Goal: Transaction & Acquisition: Purchase product/service

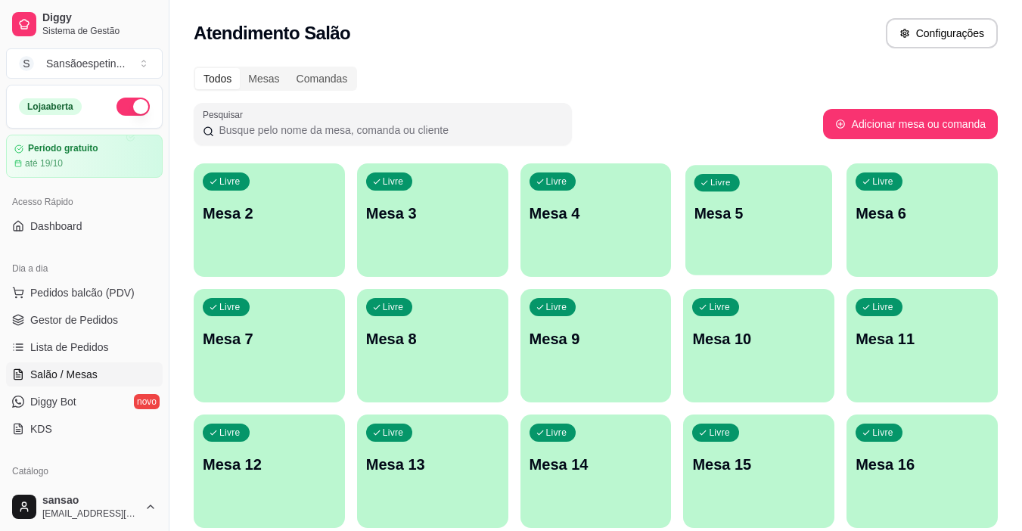
click at [725, 200] on div "Livre Mesa 5" at bounding box center [758, 211] width 147 height 92
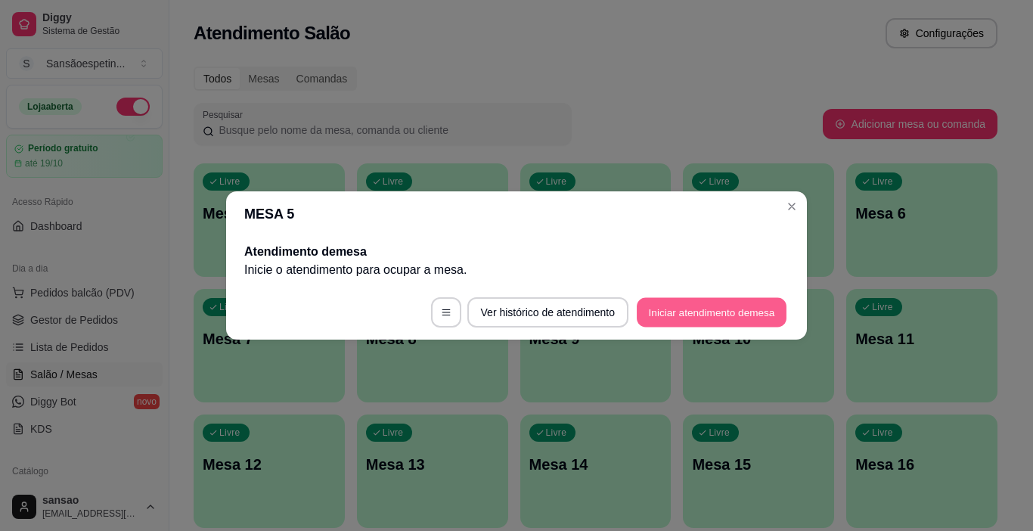
click at [663, 307] on button "Iniciar atendimento de mesa" at bounding box center [712, 312] width 150 height 29
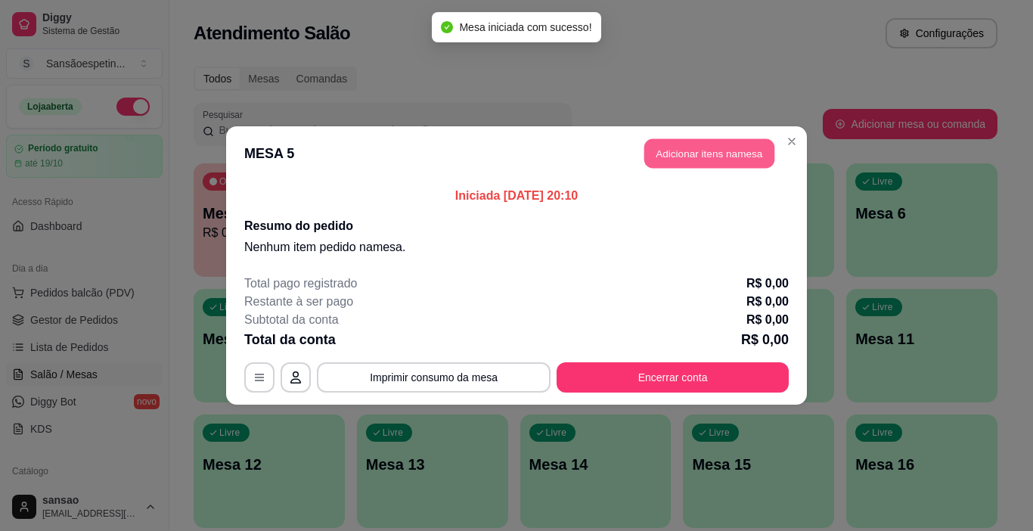
click at [735, 149] on button "Adicionar itens na mesa" at bounding box center [709, 153] width 130 height 29
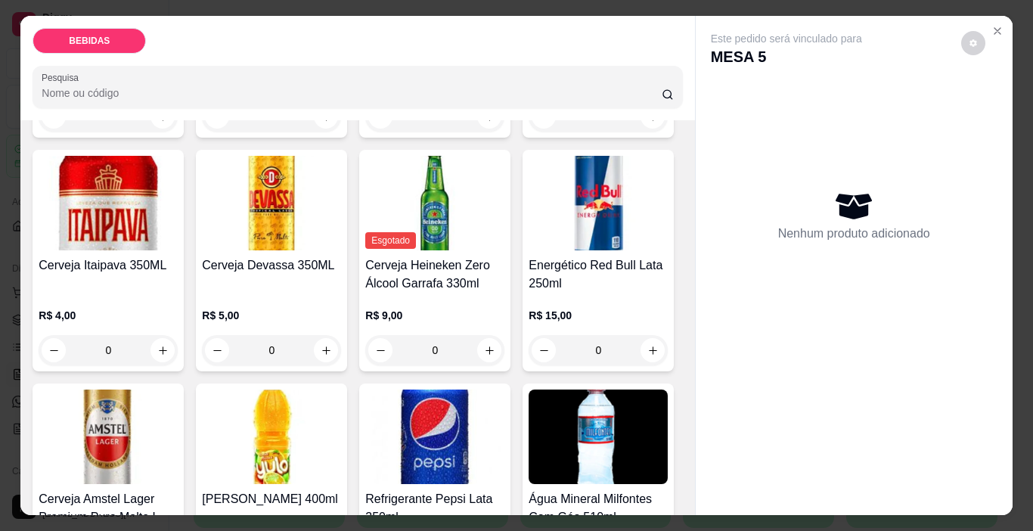
scroll to position [378, 0]
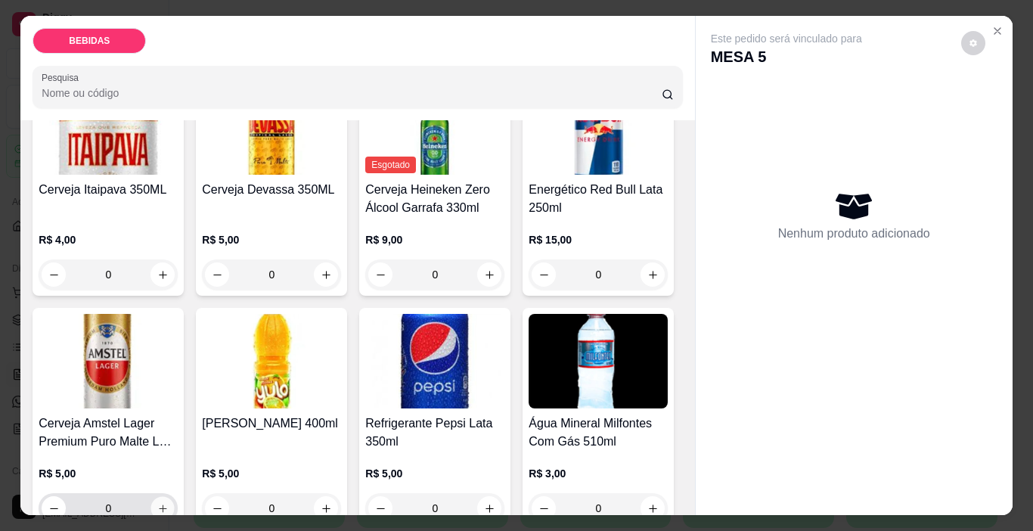
click at [169, 503] on icon "increase-product-quantity" at bounding box center [162, 508] width 11 height 11
type input "1"
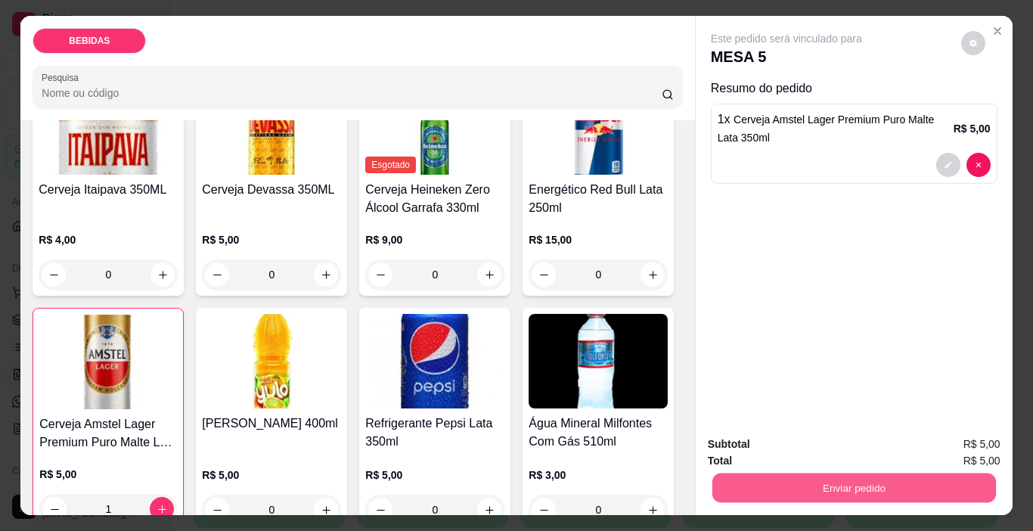
click at [789, 481] on button "Enviar pedido" at bounding box center [854, 487] width 284 height 29
click at [988, 432] on button "Enviar pedido" at bounding box center [961, 444] width 83 height 28
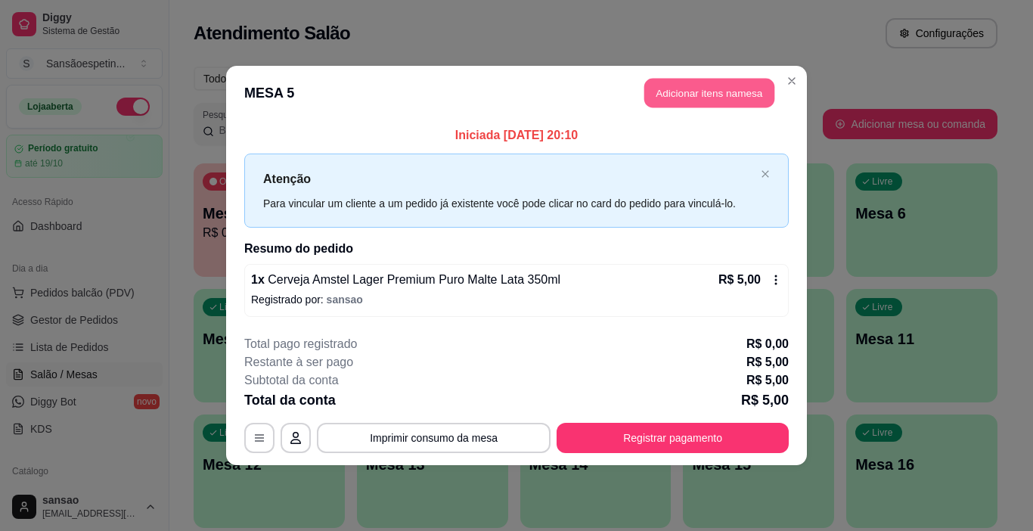
click at [740, 88] on button "Adicionar itens na mesa" at bounding box center [709, 93] width 130 height 29
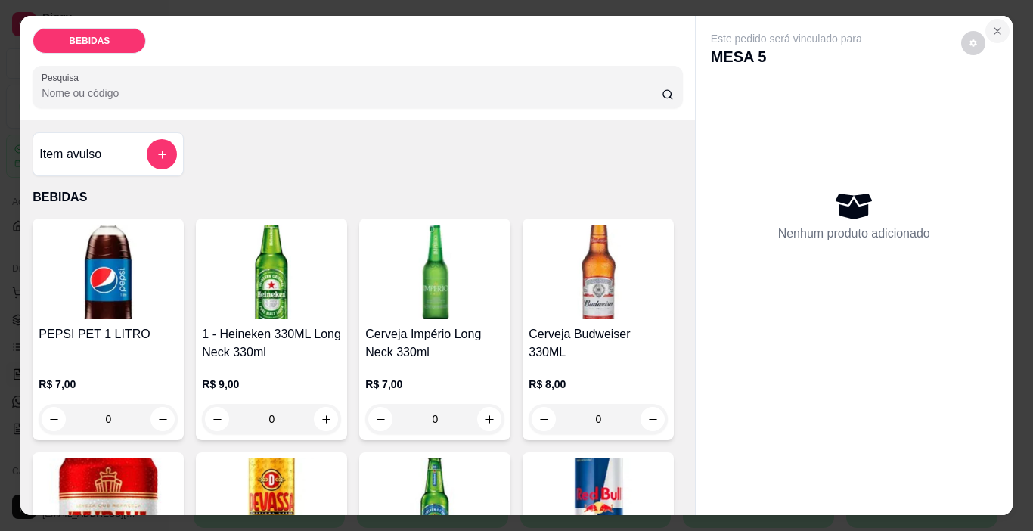
click at [994, 29] on icon "Close" at bounding box center [997, 31] width 12 height 12
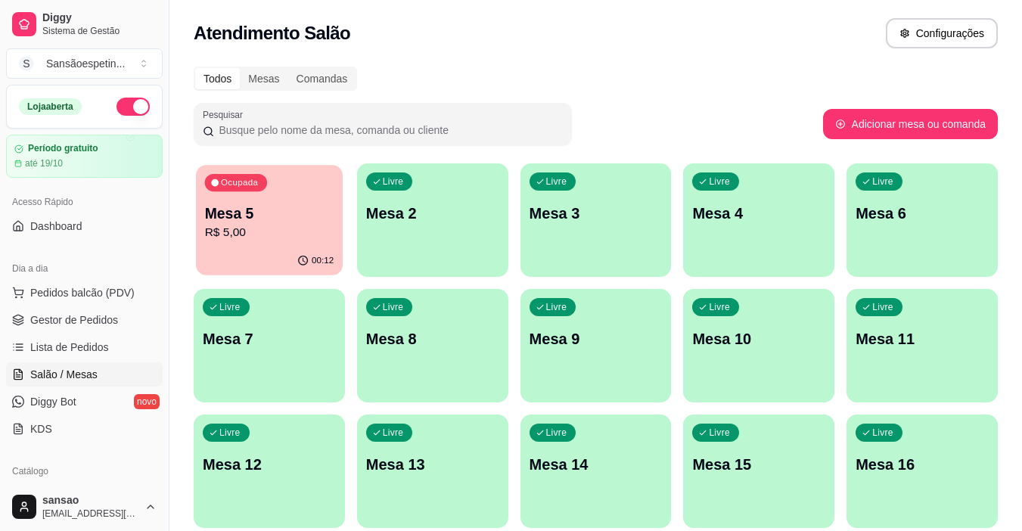
click at [326, 199] on div "Ocupada Mesa 5 R$ 5,00" at bounding box center [269, 206] width 147 height 82
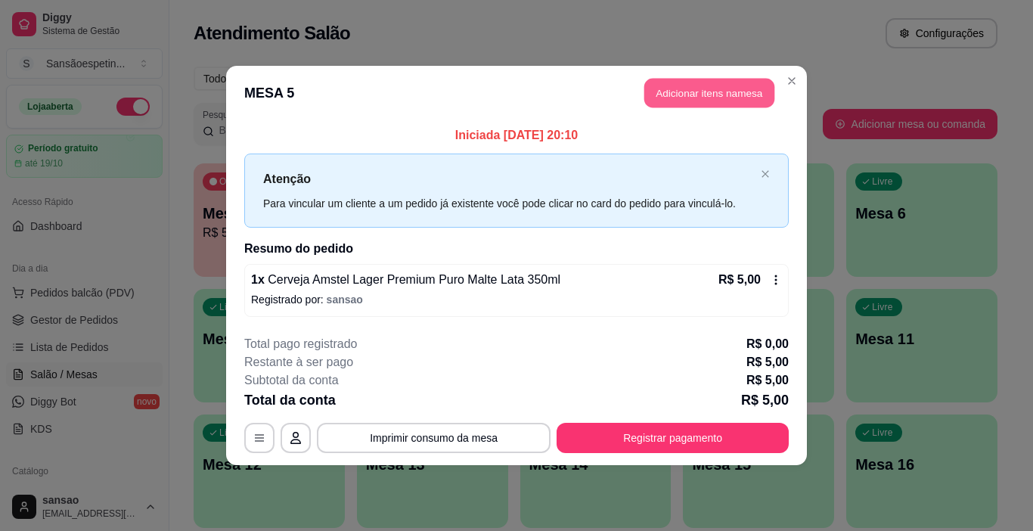
click at [692, 83] on button "Adicionar itens na mesa" at bounding box center [709, 93] width 130 height 29
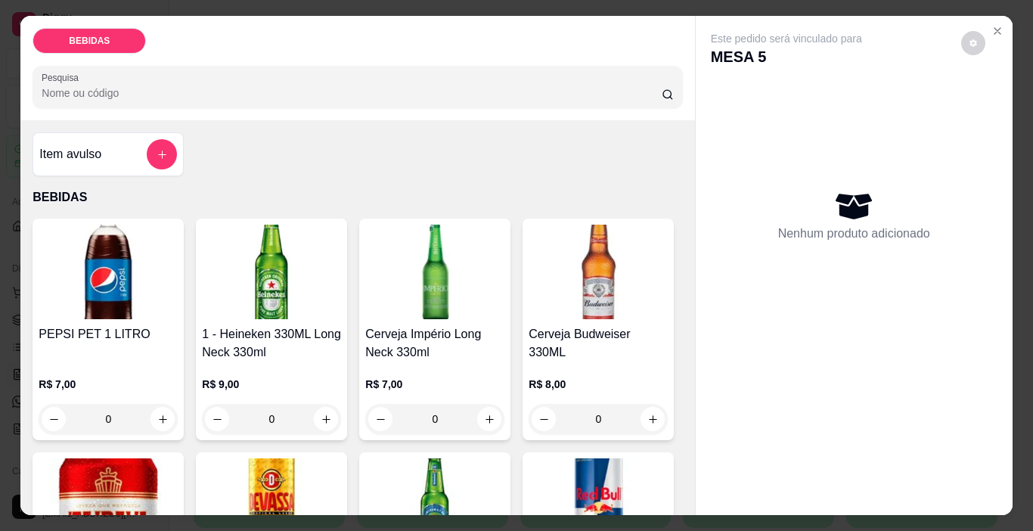
click at [214, 261] on img at bounding box center [271, 272] width 139 height 95
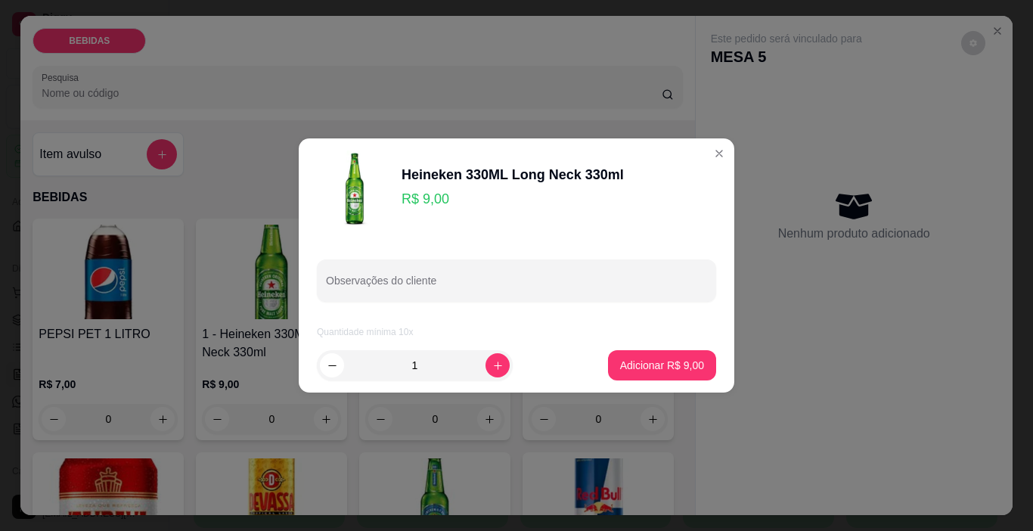
click at [405, 376] on input "1" at bounding box center [414, 365] width 141 height 30
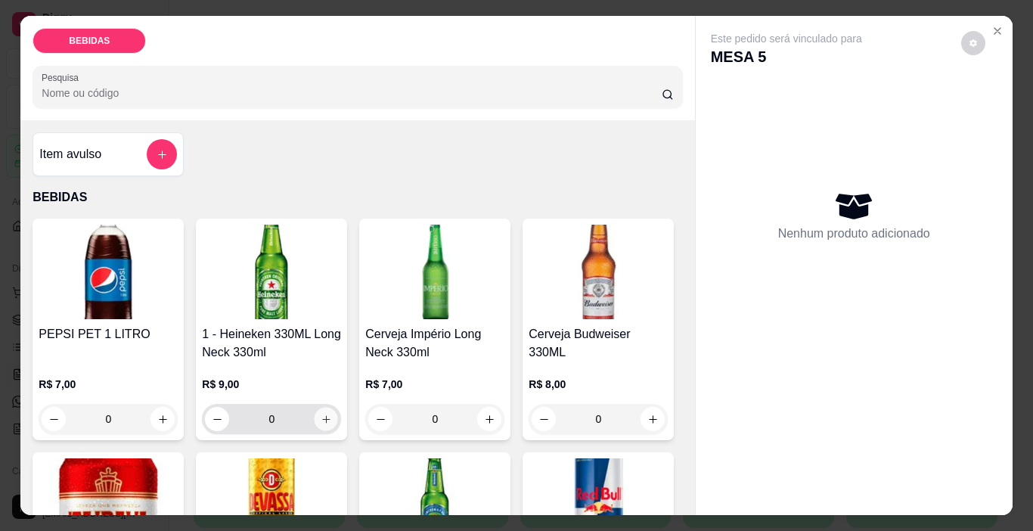
click at [321, 414] on icon "increase-product-quantity" at bounding box center [326, 419] width 11 height 11
type input "1"
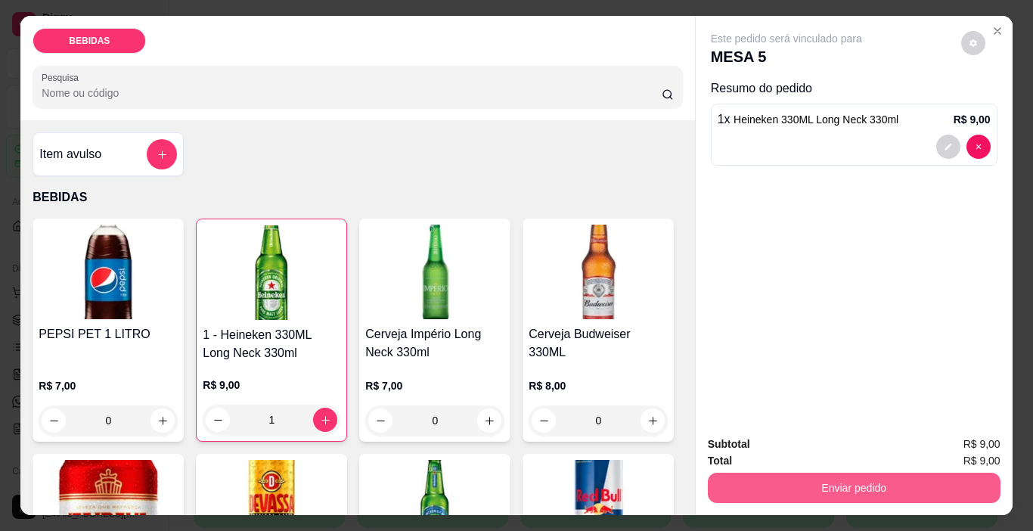
click at [783, 477] on button "Enviar pedido" at bounding box center [854, 488] width 293 height 30
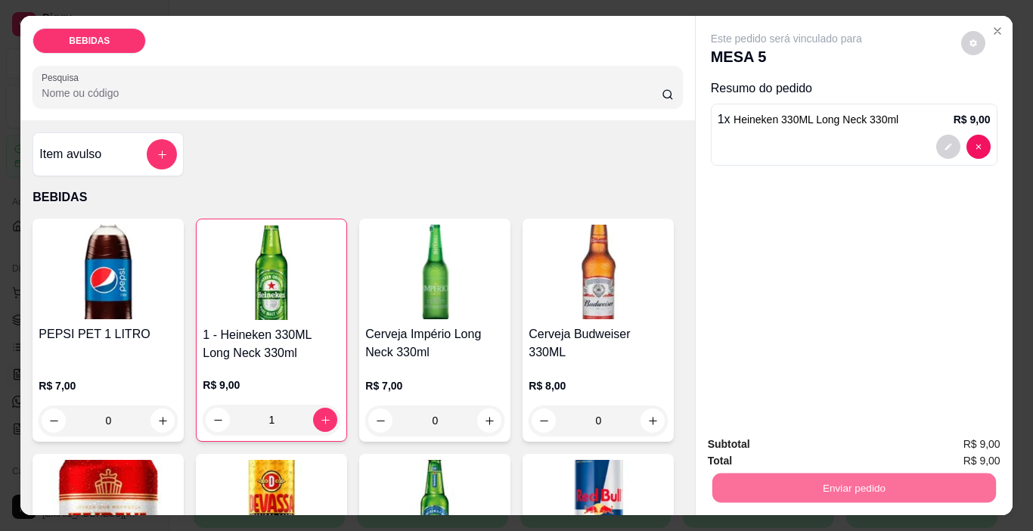
click at [996, 447] on button "Enviar pedido" at bounding box center [961, 445] width 83 height 28
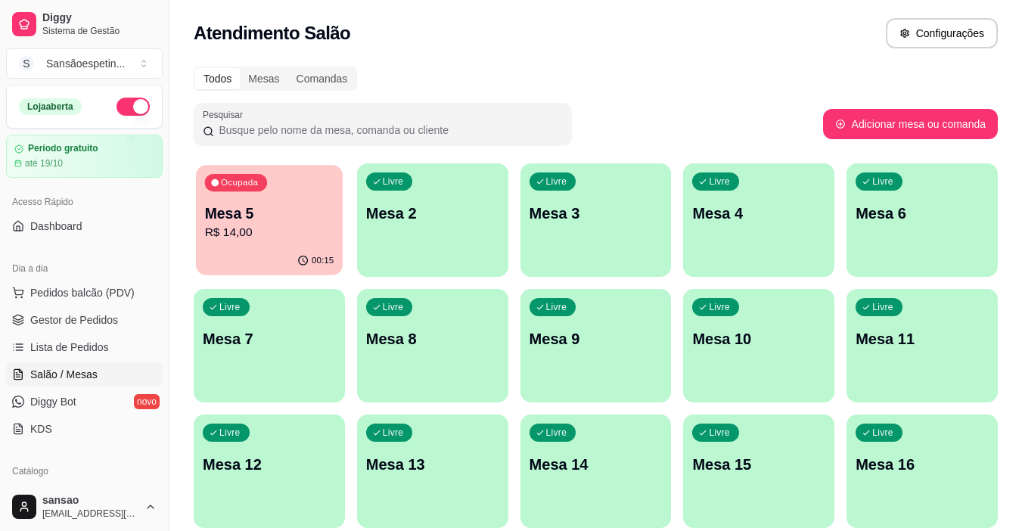
click at [225, 222] on p "Mesa 5" at bounding box center [269, 213] width 129 height 20
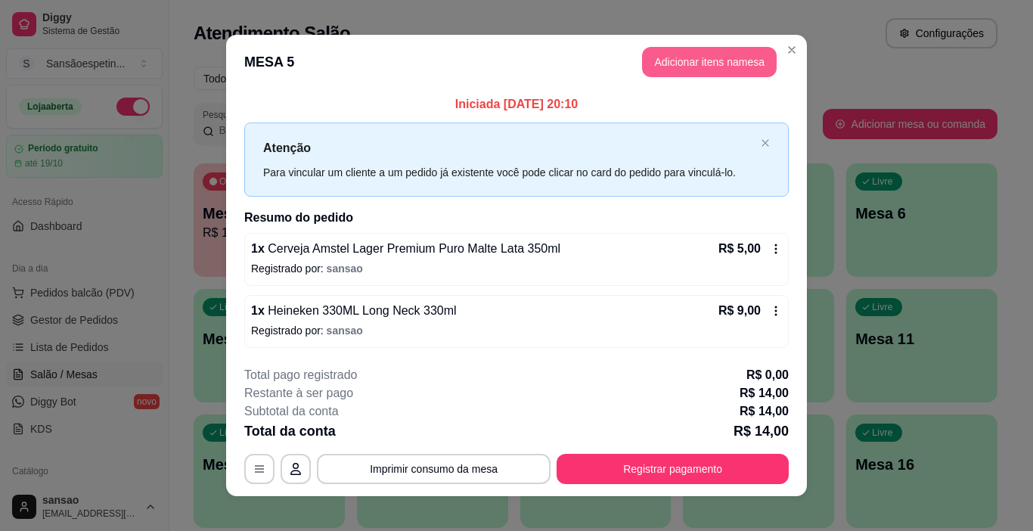
click at [725, 60] on button "Adicionar itens na mesa" at bounding box center [709, 62] width 135 height 30
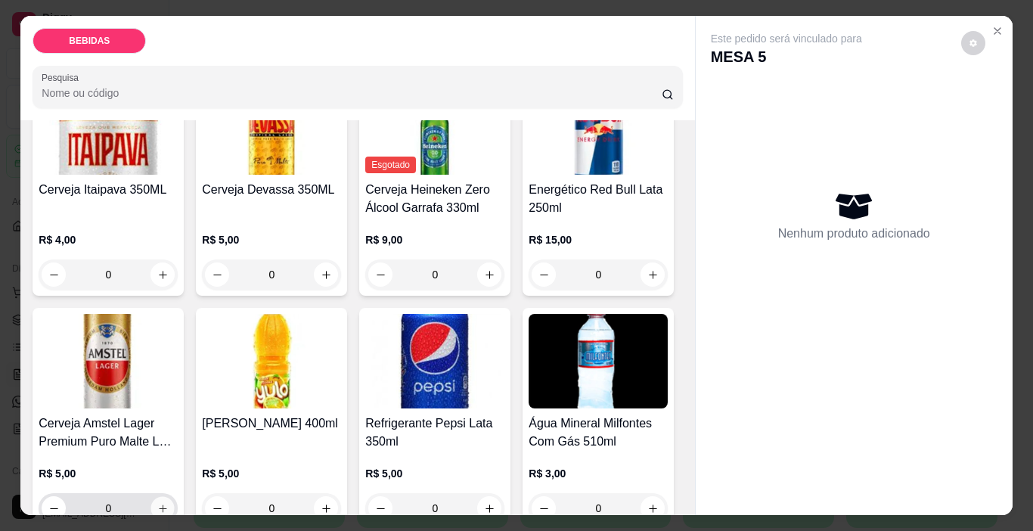
click at [169, 503] on icon "increase-product-quantity" at bounding box center [162, 508] width 11 height 11
type input "1"
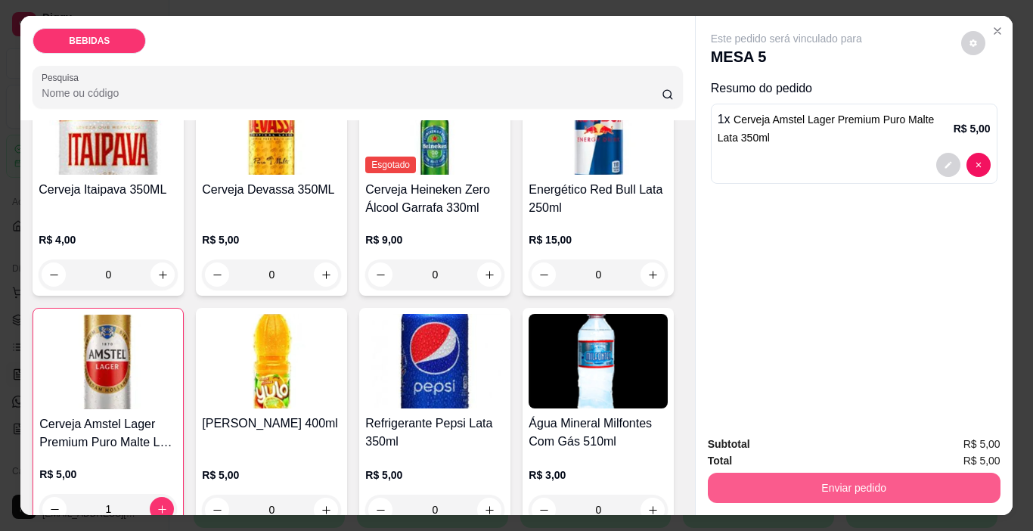
click at [734, 473] on button "Enviar pedido" at bounding box center [854, 488] width 293 height 30
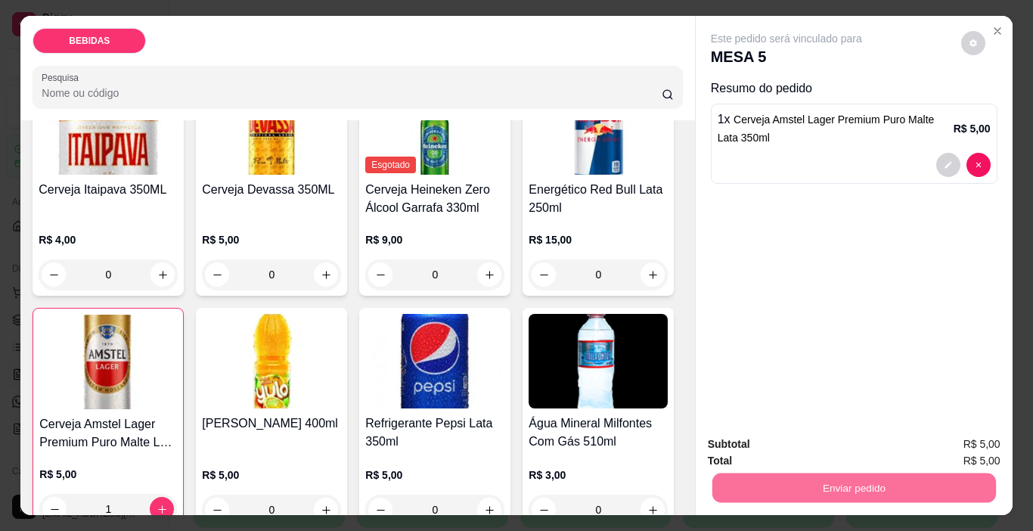
click at [979, 443] on button "Enviar pedido" at bounding box center [960, 444] width 85 height 29
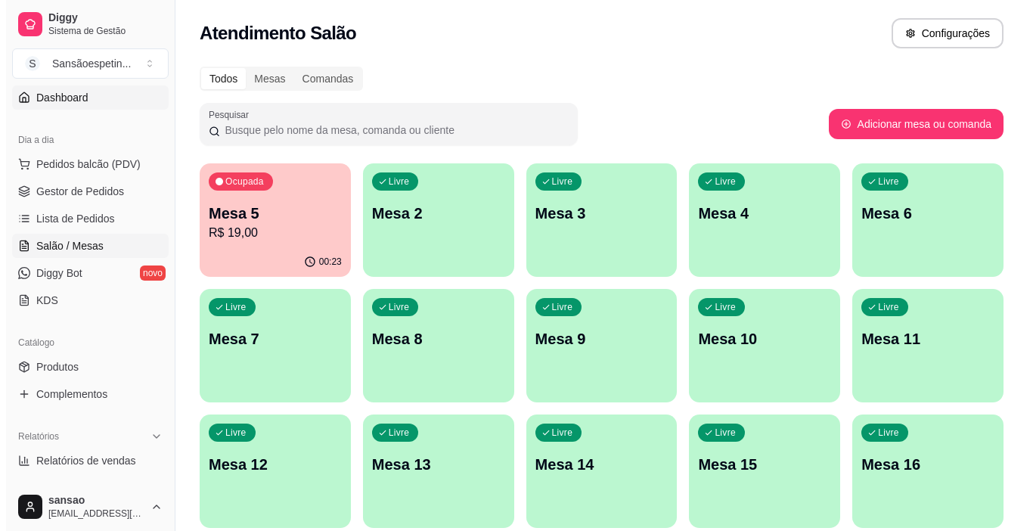
scroll to position [151, 0]
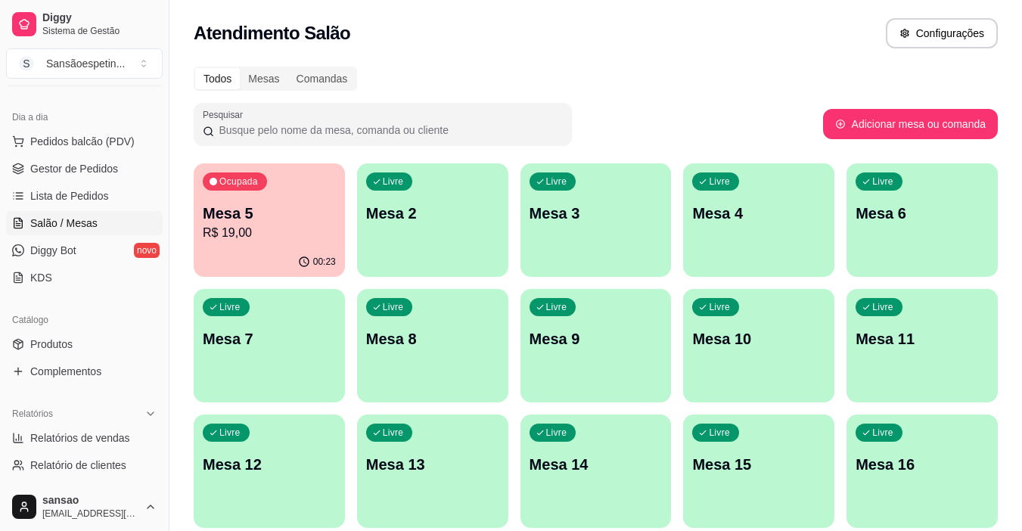
click at [82, 217] on span "Salão / Mesas" at bounding box center [63, 223] width 67 height 15
click at [96, 132] on button "Pedidos balcão (PDV)" at bounding box center [84, 141] width 157 height 24
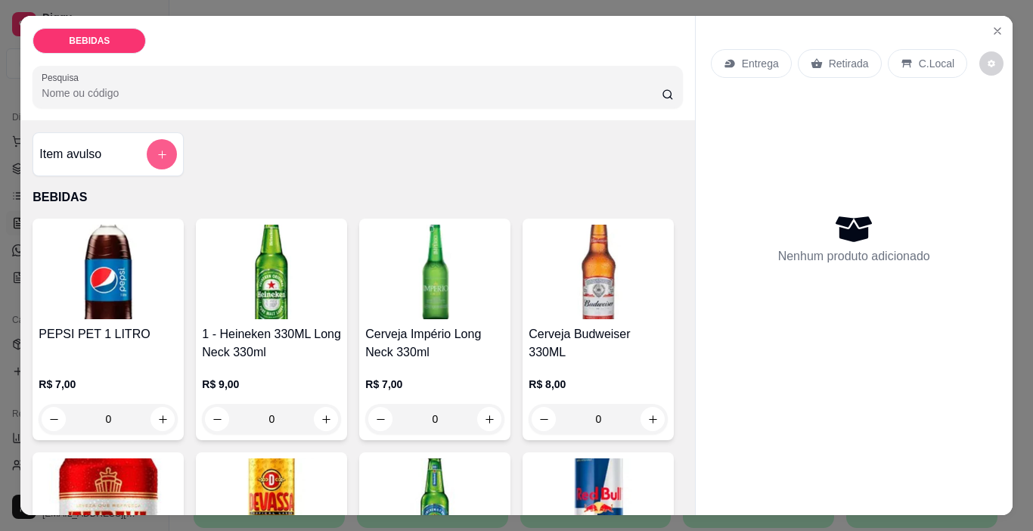
click at [155, 139] on button "add-separate-item" at bounding box center [162, 154] width 30 height 30
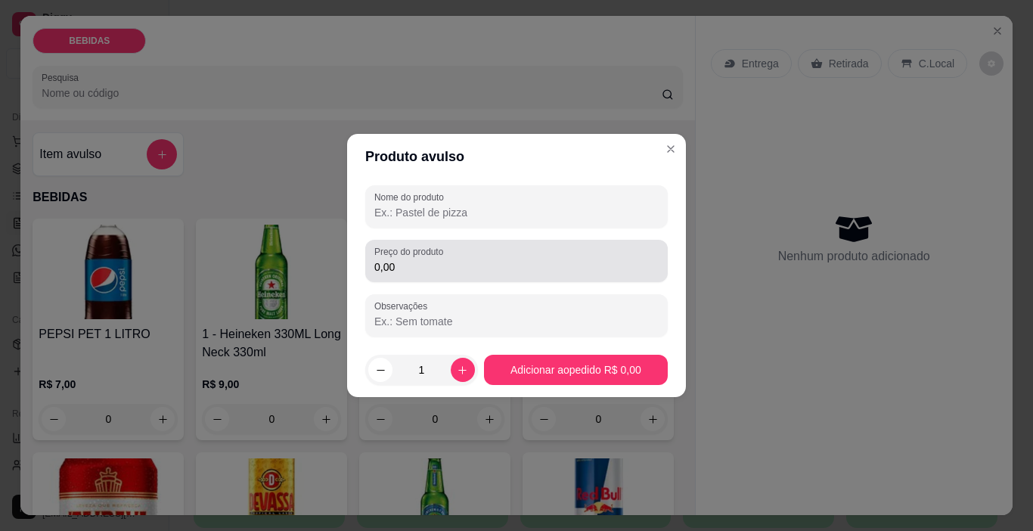
click at [422, 256] on label "Preço do produto" at bounding box center [411, 251] width 74 height 13
click at [422, 259] on input "0,00" at bounding box center [516, 266] width 284 height 15
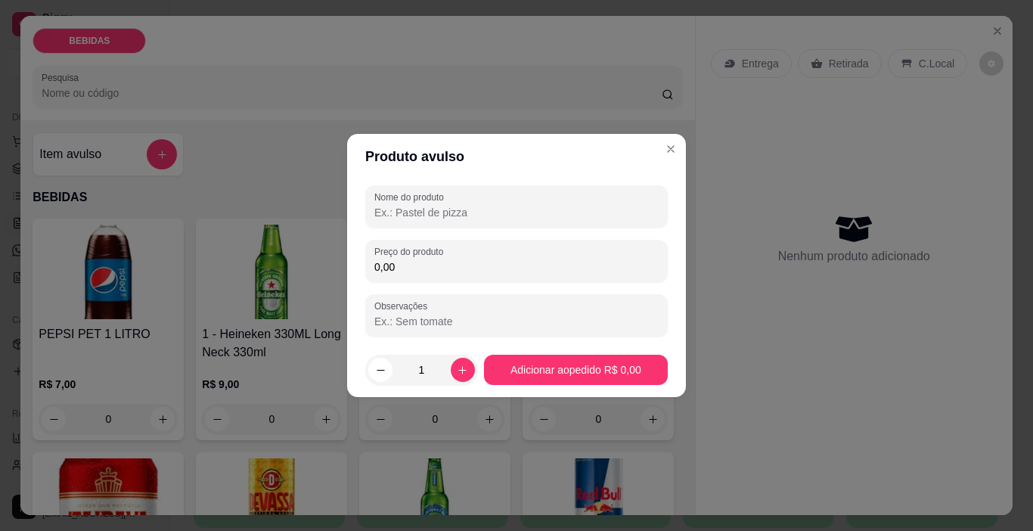
click at [403, 211] on input "Nome do produto" at bounding box center [516, 212] width 284 height 15
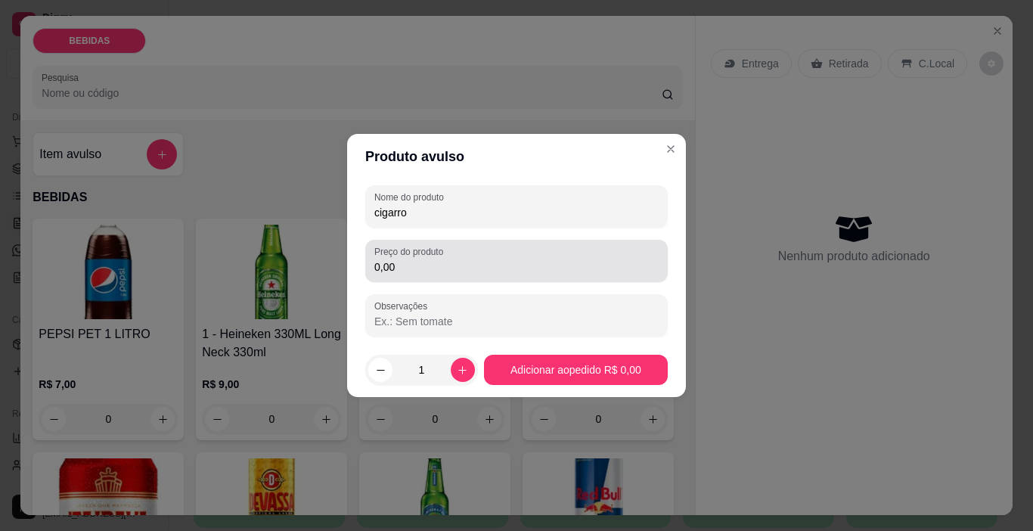
type input "cigarro"
click at [414, 277] on div "Preço do produto 0,00" at bounding box center [516, 261] width 302 height 42
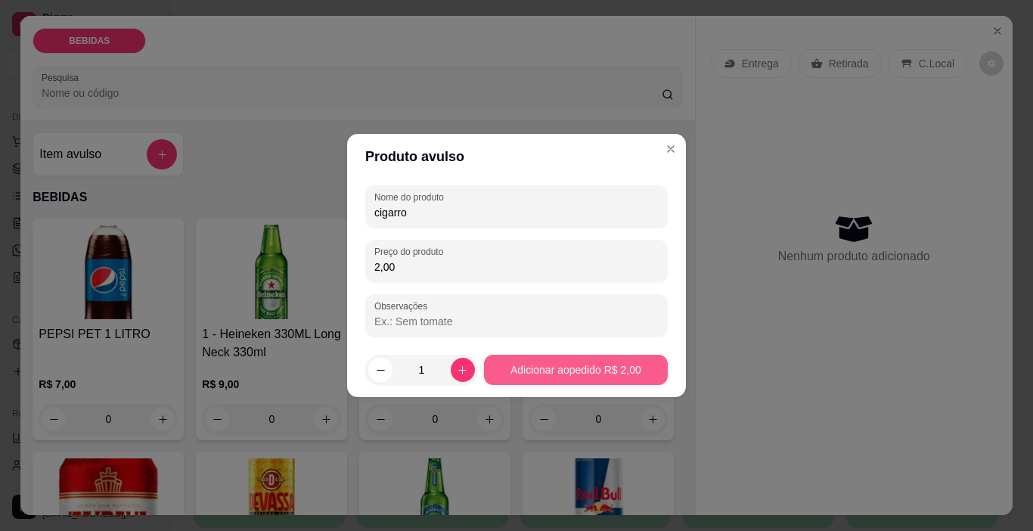
type input "2,00"
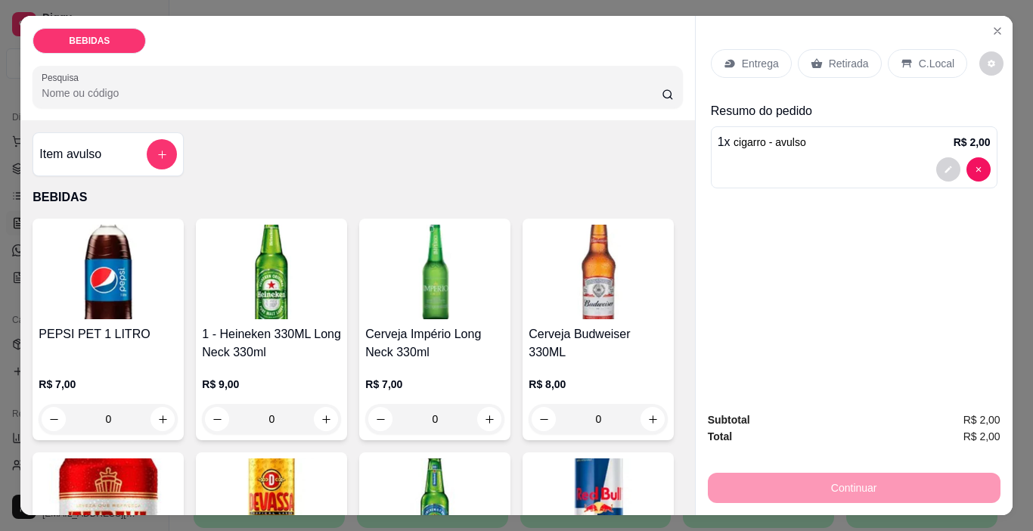
click at [849, 63] on p "Retirada" at bounding box center [849, 63] width 40 height 15
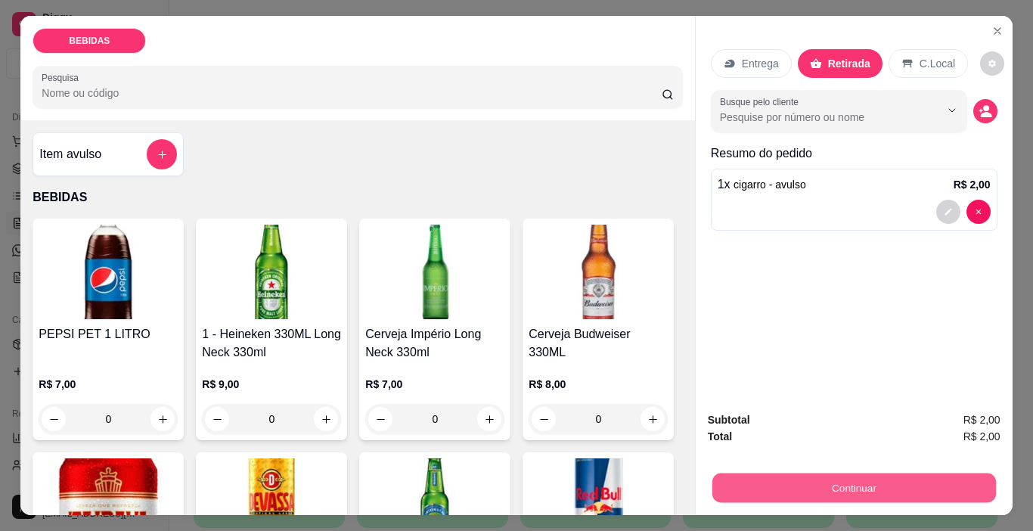
click at [885, 486] on button "Continuar" at bounding box center [854, 487] width 284 height 29
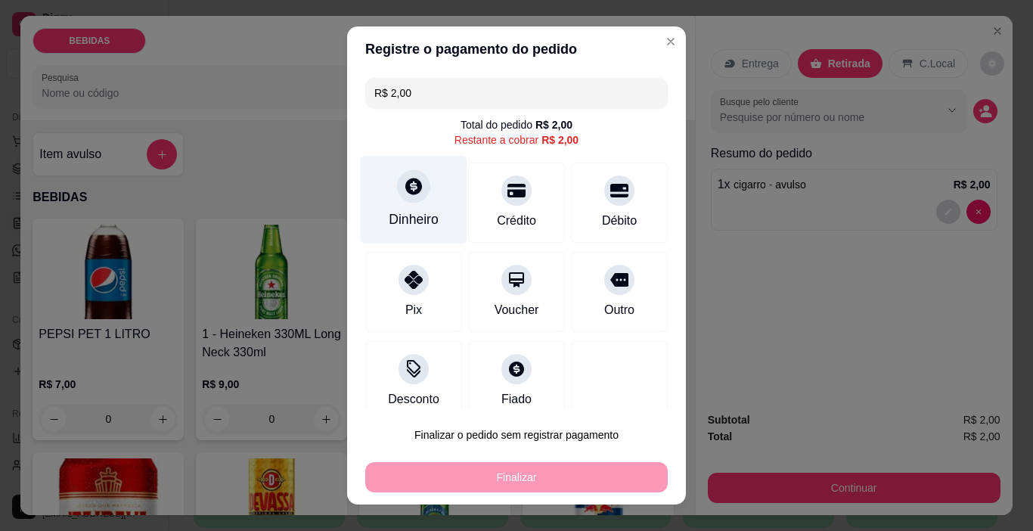
click at [448, 205] on div "Dinheiro" at bounding box center [414, 200] width 107 height 88
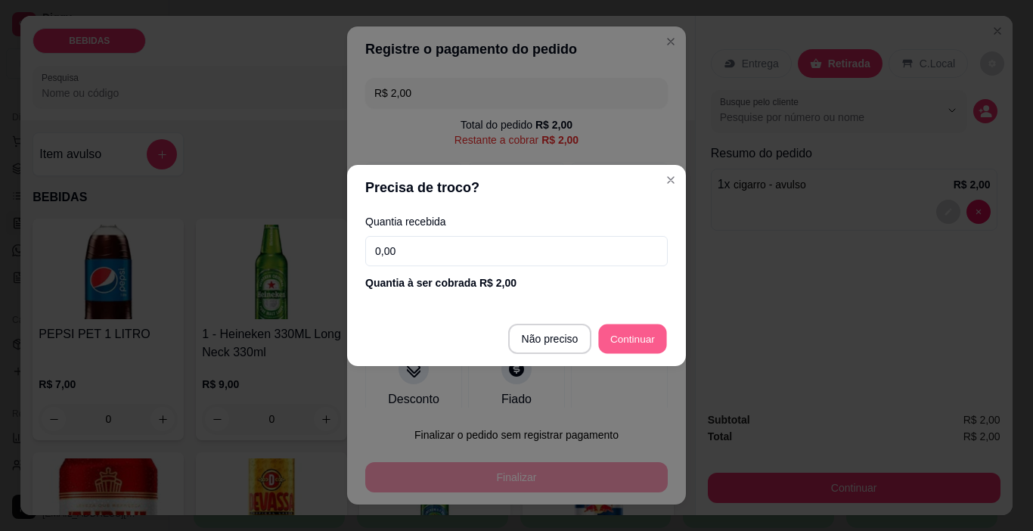
type input "R$ 0,00"
